Goal: Task Accomplishment & Management: Manage account settings

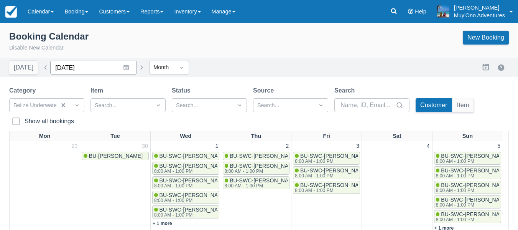
click at [121, 68] on input "December 2021" at bounding box center [93, 68] width 87 height 14
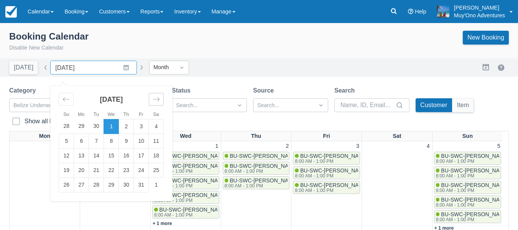
click at [155, 102] on icon "Move forward to switch to the next month." at bounding box center [156, 98] width 7 height 7
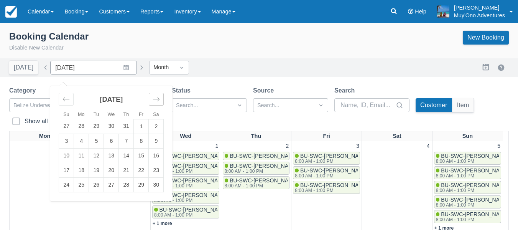
click at [155, 102] on icon "Move forward to switch to the next month." at bounding box center [156, 98] width 7 height 7
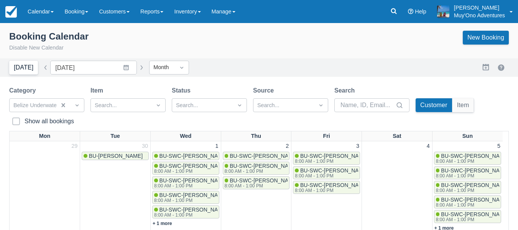
click at [25, 69] on button "[DATE]" at bounding box center [23, 68] width 29 height 14
type input "[DATE]"
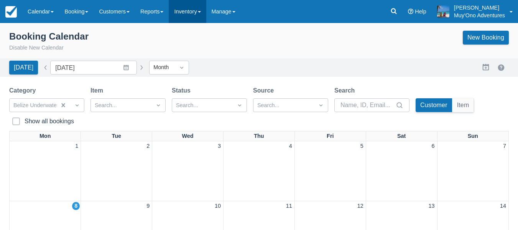
click at [197, 14] on link "Inventory" at bounding box center [187, 11] width 37 height 23
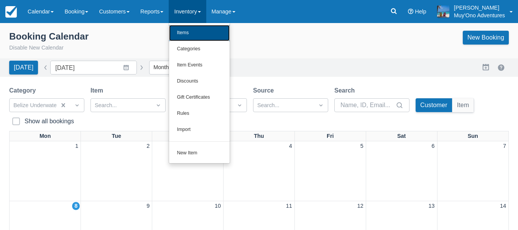
click at [191, 34] on link "Items" at bounding box center [199, 33] width 61 height 16
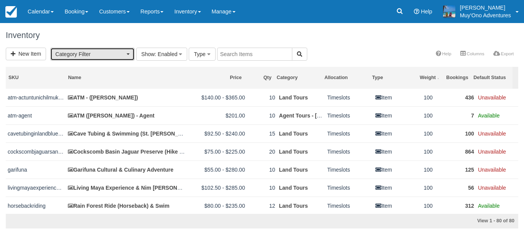
click at [106, 56] on span "Category Filter" at bounding box center [89, 54] width 69 height 8
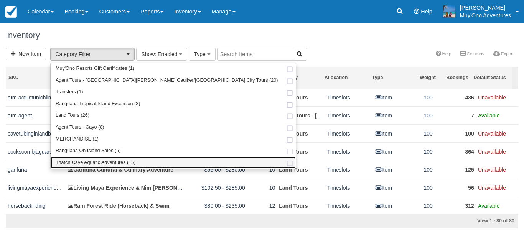
click at [94, 162] on span "Thatch Caye Aquatic Adventures (15)" at bounding box center [96, 162] width 80 height 7
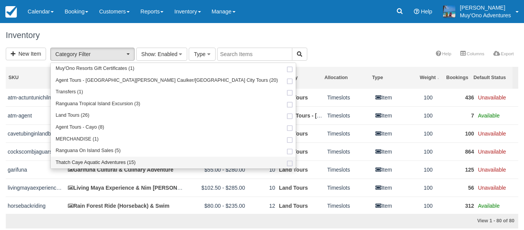
select select "64"
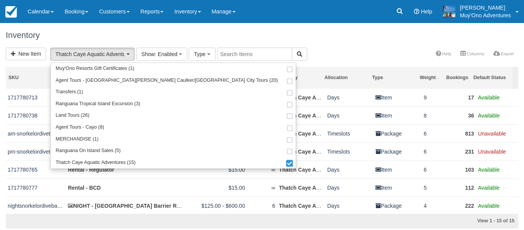
click at [0, 158] on div "SKU Name Price Qty Category Allocation Type Weight Bookings Default Status 1717…" at bounding box center [262, 149] width 524 height 173
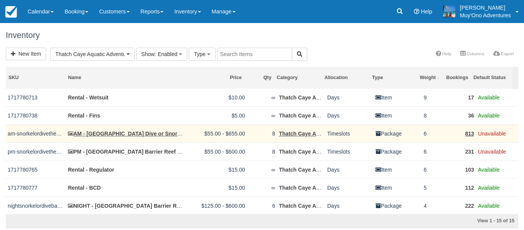
click at [126, 137] on td "AM - [GEOGRAPHIC_DATA] Dive or Snorkel" at bounding box center [126, 133] width 120 height 18
click at [127, 134] on link "AM - [GEOGRAPHIC_DATA] Dive or Snorkel" at bounding box center [126, 133] width 117 height 6
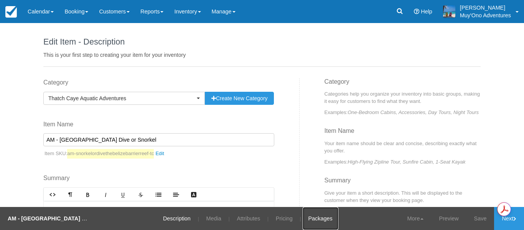
click at [319, 218] on link "Packages" at bounding box center [321, 218] width 36 height 23
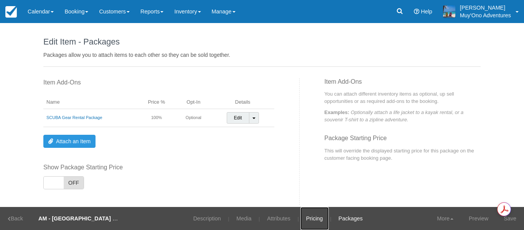
click at [315, 221] on link "Pricing" at bounding box center [314, 218] width 28 height 23
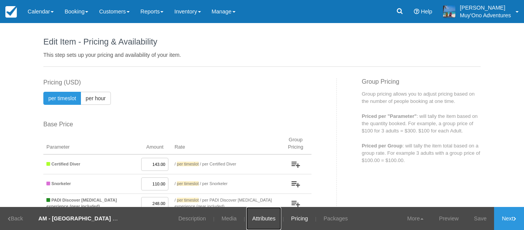
click at [268, 219] on link "Attributes" at bounding box center [263, 218] width 35 height 23
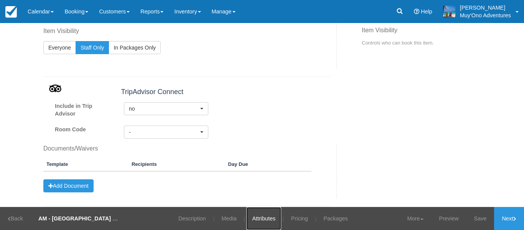
scroll to position [652, 0]
click at [297, 220] on link "Pricing" at bounding box center [299, 218] width 28 height 23
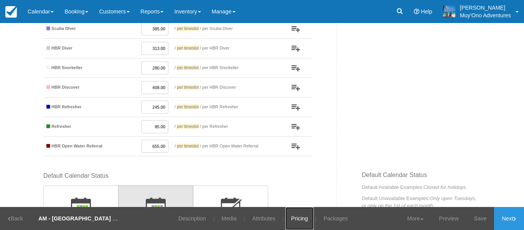
scroll to position [392, 0]
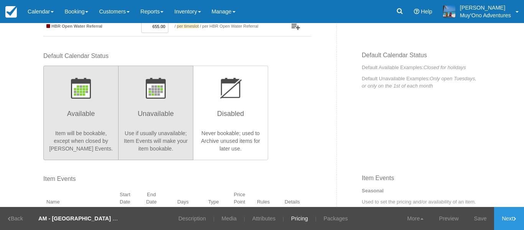
click at [89, 135] on p "Item will be bookable, except when closed by Closure Item Events." at bounding box center [80, 140] width 65 height 23
radio input "true"
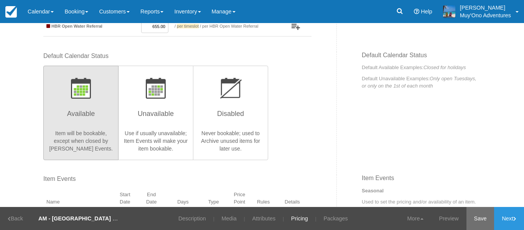
click at [475, 220] on link "Save" at bounding box center [480, 218] width 28 height 23
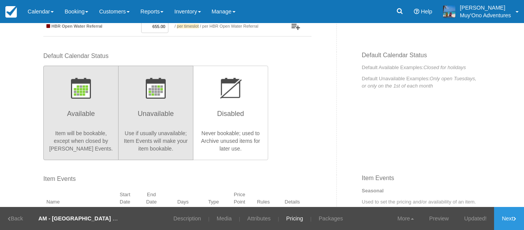
click at [130, 111] on h3 "Unavailable" at bounding box center [155, 115] width 65 height 19
radio input "true"
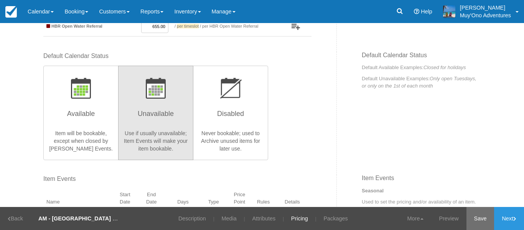
click at [485, 219] on link "Save" at bounding box center [480, 218] width 28 height 23
click at [518, 221] on link "Next" at bounding box center [509, 218] width 30 height 23
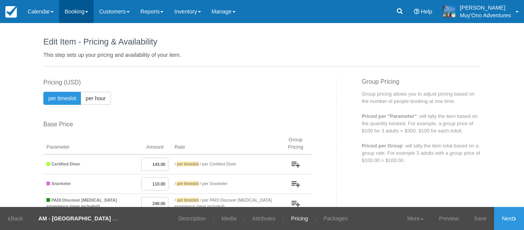
click at [77, 17] on link "Booking" at bounding box center [76, 11] width 35 height 23
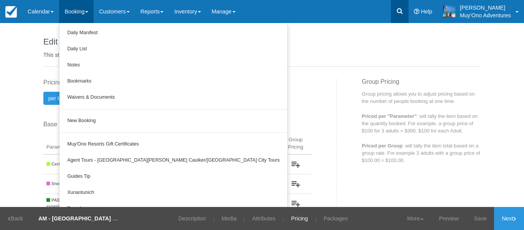
click at [400, 13] on icon at bounding box center [400, 11] width 6 height 6
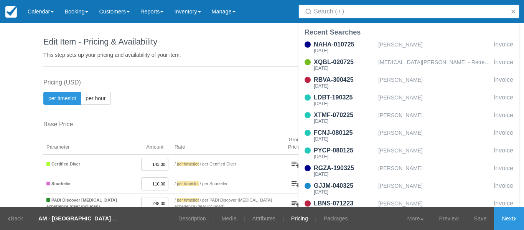
click at [332, 13] on input "Search" at bounding box center [410, 12] width 193 height 14
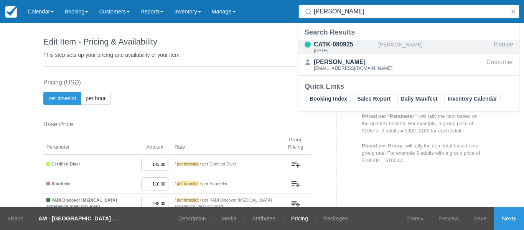
type input "chris ta"
click at [333, 48] on div "[DATE]" at bounding box center [344, 50] width 61 height 5
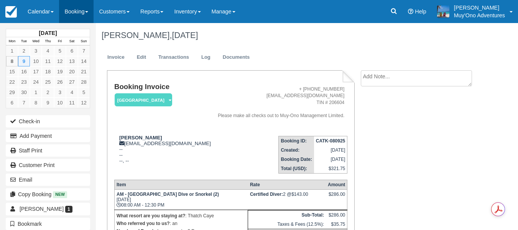
click at [70, 15] on link "Booking" at bounding box center [76, 11] width 35 height 23
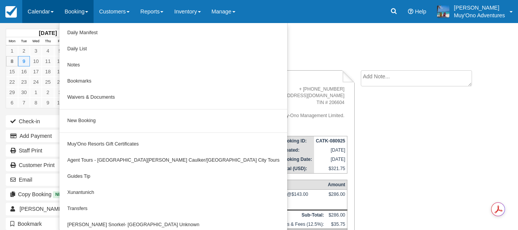
click at [47, 13] on link "Calendar" at bounding box center [40, 11] width 37 height 23
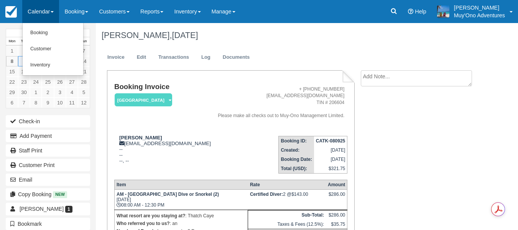
click at [0, 54] on div "[DATE] Mon Tue Wed Thu Fri Sat Sun 1 2 3 4 5 6 7 8 9 10 11 12 13 14 15 16 17 18…" at bounding box center [48, 115] width 96 height 230
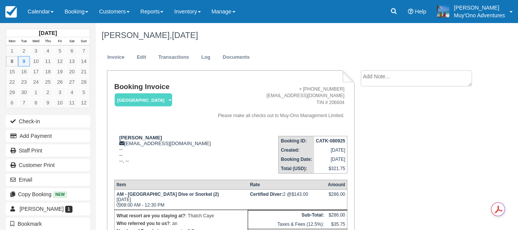
click at [48, 33] on strong "[DATE]" at bounding box center [48, 33] width 18 height 6
click at [40, 7] on link "Calendar" at bounding box center [40, 11] width 37 height 23
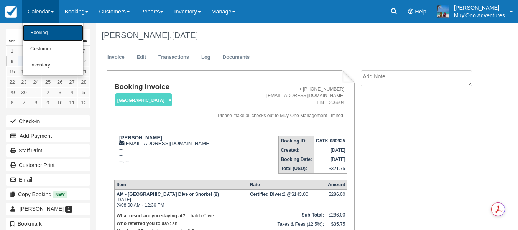
click at [38, 30] on link "Booking" at bounding box center [53, 33] width 61 height 16
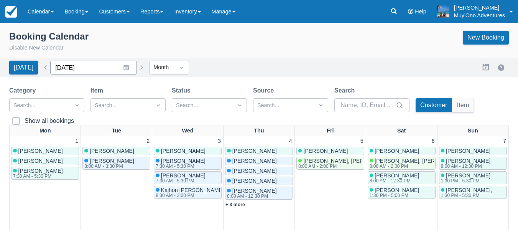
click at [93, 67] on input "[DATE]" at bounding box center [93, 68] width 87 height 14
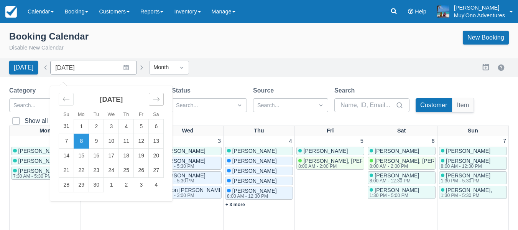
click at [157, 102] on div "Move forward to switch to the next month." at bounding box center [156, 99] width 15 height 13
click at [157, 102] on icon "Move forward to switch to the next month." at bounding box center [156, 98] width 7 height 7
click at [60, 173] on td "21" at bounding box center [66, 170] width 15 height 15
type input "[DATE]"
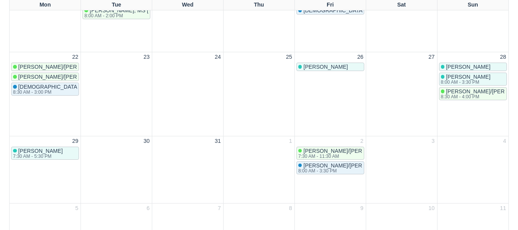
scroll to position [266, 0]
